Goal: Find contact information: Find contact information

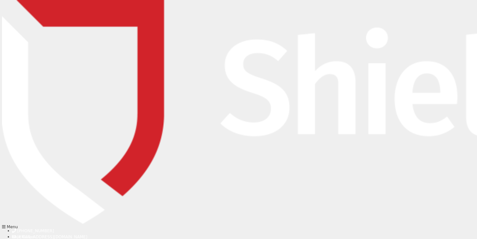
type input "jo.barrett@mga.com"
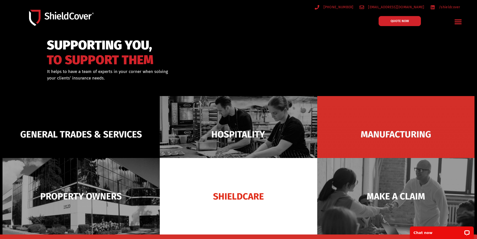
click at [459, 22] on icon "Menu Toggle" at bounding box center [458, 22] width 7 height 5
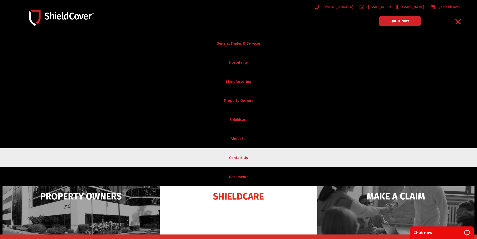
click at [241, 154] on link "Contact Us" at bounding box center [238, 157] width 477 height 19
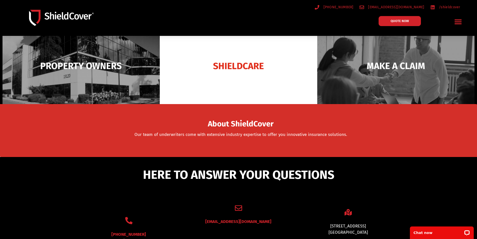
scroll to position [228, 0]
